Goal: Transaction & Acquisition: Subscribe to service/newsletter

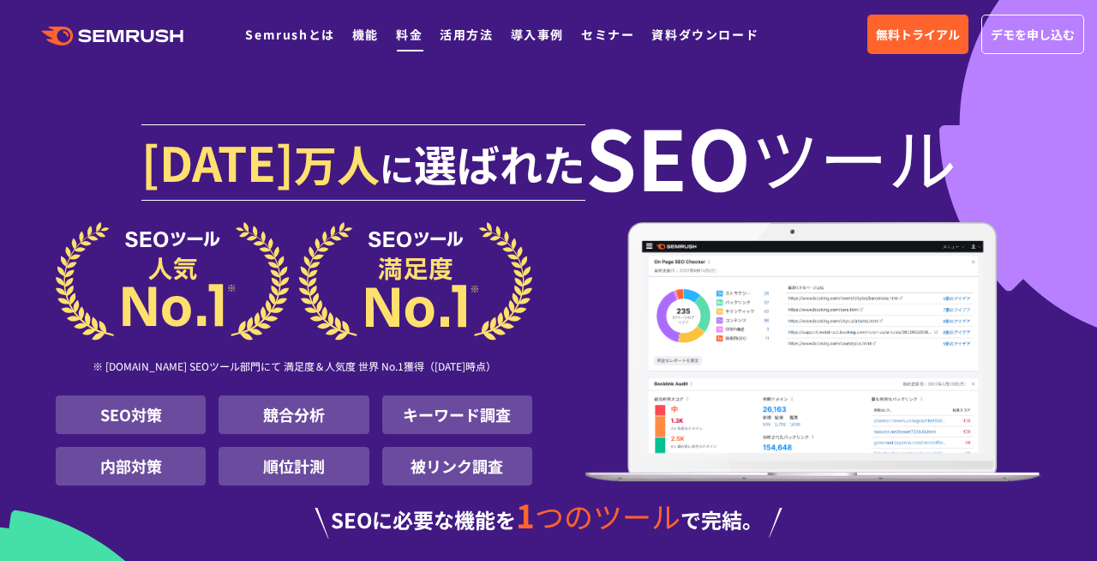
click at [408, 39] on link "料金" at bounding box center [409, 34] width 27 height 17
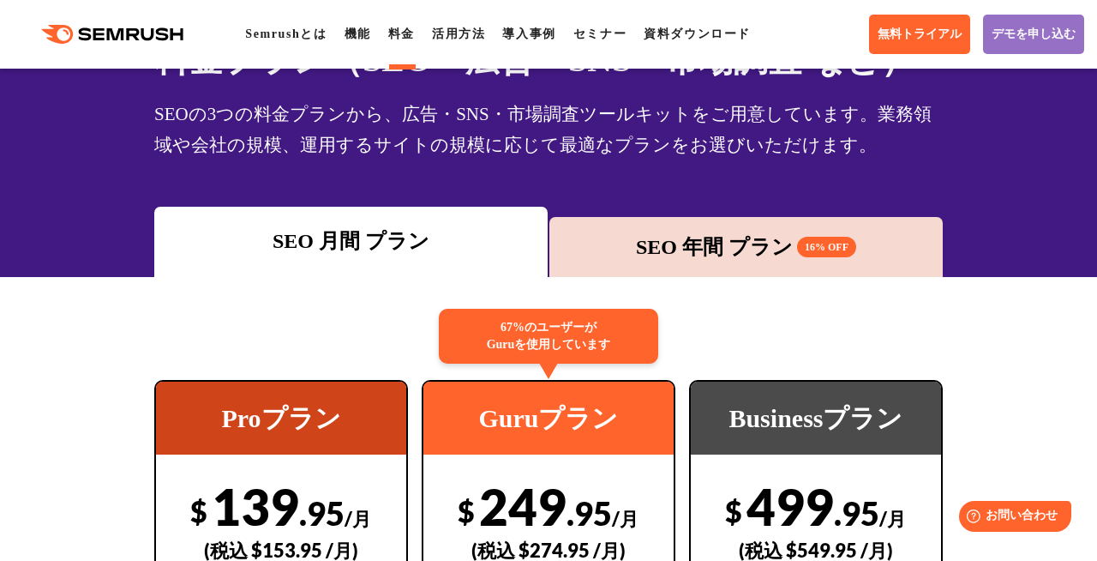
scroll to position [116, 0]
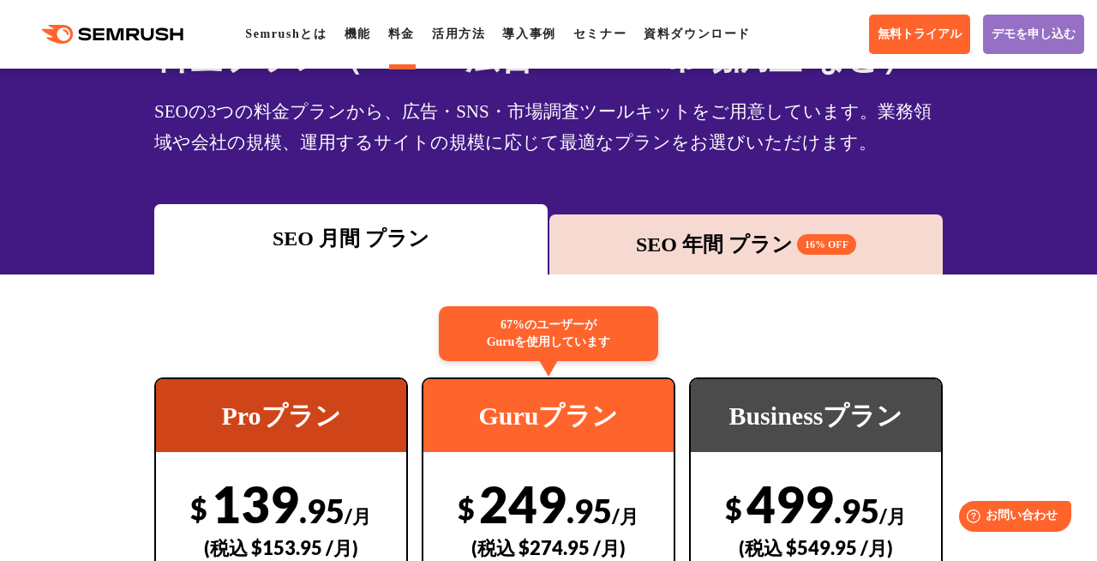
click at [586, 248] on div "SEO 年間 プラン 16% OFF" at bounding box center [746, 244] width 376 height 31
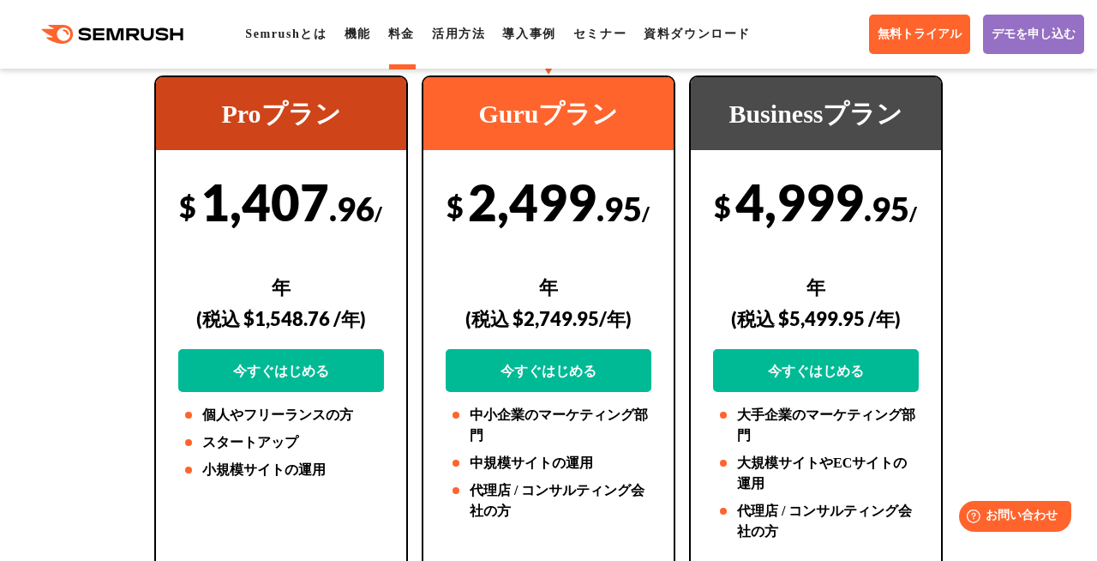
scroll to position [419, 0]
